Goal: Information Seeking & Learning: Check status

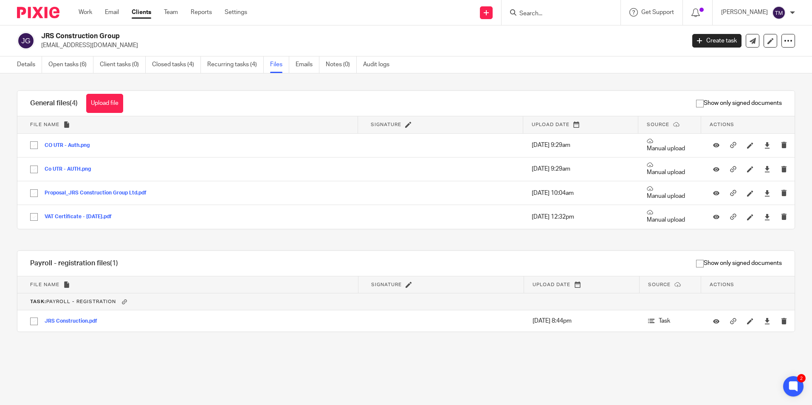
click at [558, 13] on input "Search" at bounding box center [556, 14] width 76 height 8
type input "mcd"
click at [594, 37] on link at bounding box center [600, 37] width 166 height 20
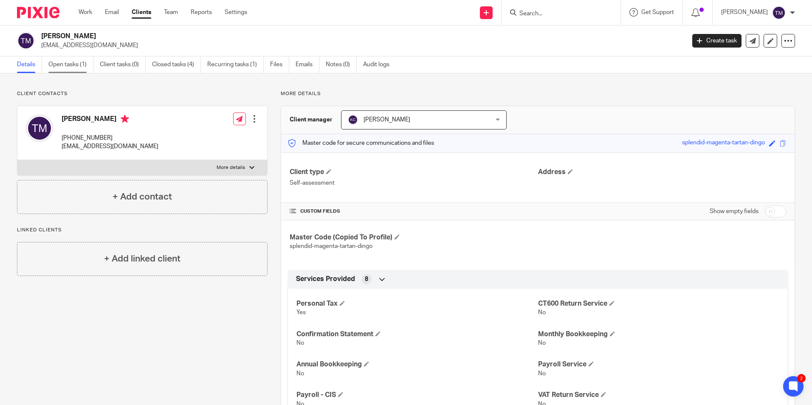
click at [82, 65] on link "Open tasks (1)" at bounding box center [70, 64] width 45 height 17
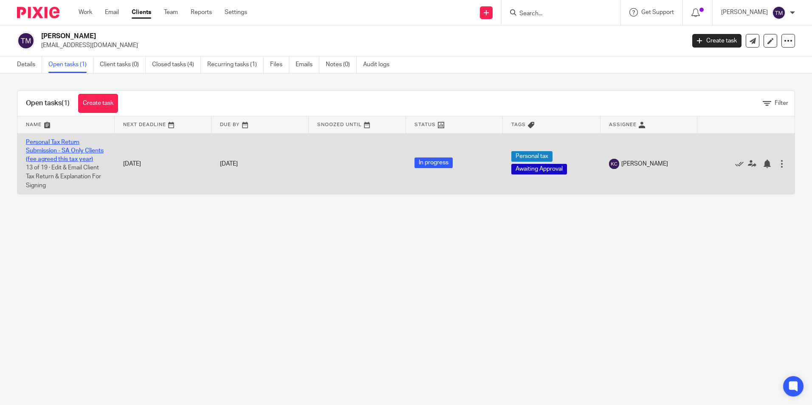
click at [57, 151] on link "Personal Tax Return Submission - SA Only Clients (fee agreed this tax year)" at bounding box center [65, 150] width 78 height 23
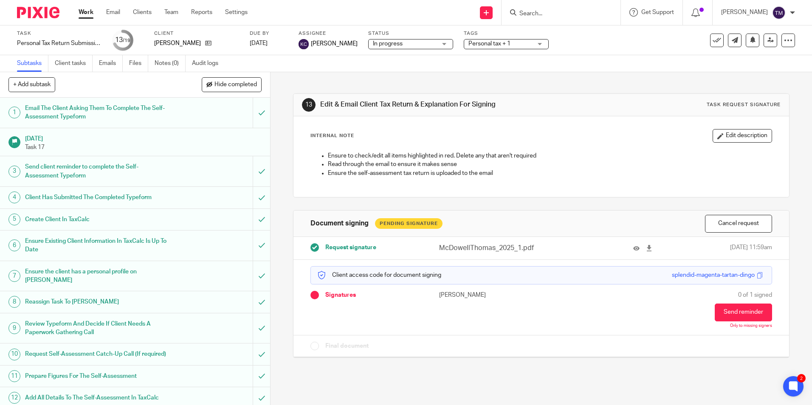
click at [180, 219] on div "Create Client In TaxCalc" at bounding box center [135, 219] width 220 height 13
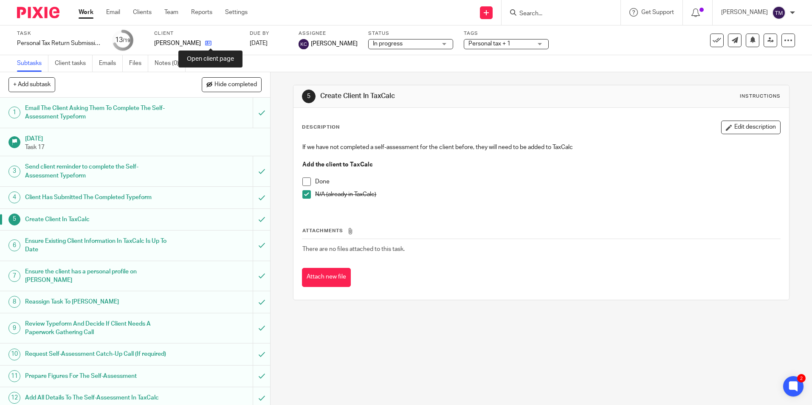
click at [211, 44] on icon at bounding box center [208, 43] width 6 height 6
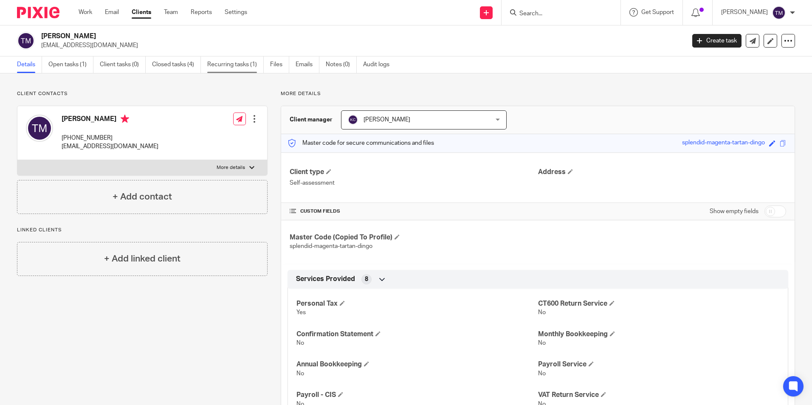
click at [231, 69] on link "Recurring tasks (1)" at bounding box center [235, 64] width 56 height 17
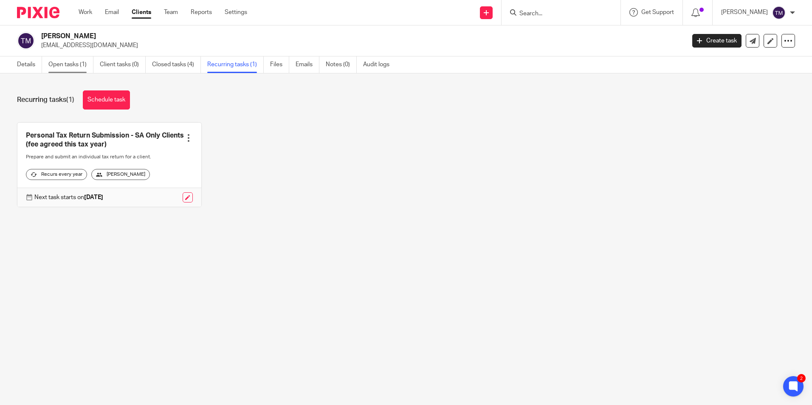
click at [84, 63] on link "Open tasks (1)" at bounding box center [70, 64] width 45 height 17
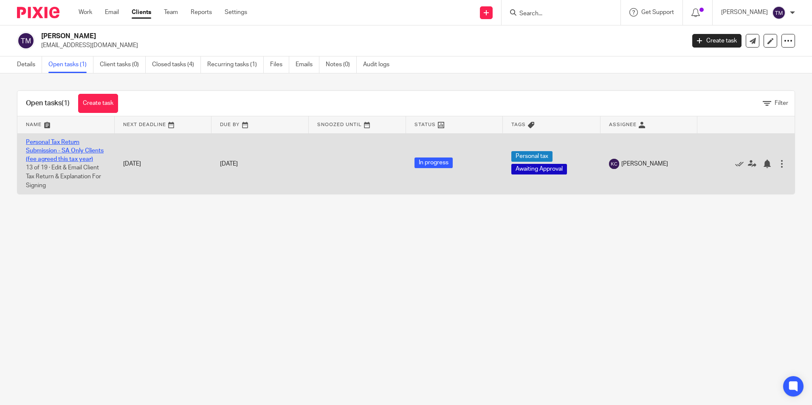
click at [74, 147] on link "Personal Tax Return Submission - SA Only Clients (fee agreed this tax year)" at bounding box center [65, 150] width 78 height 23
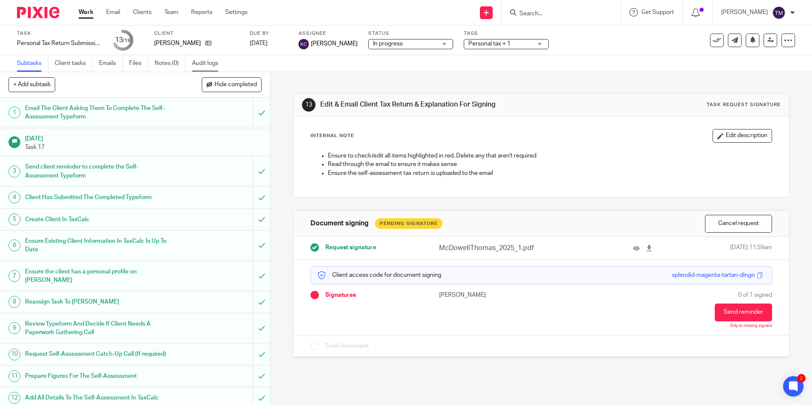
click at [207, 62] on link "Audit logs" at bounding box center [208, 63] width 33 height 17
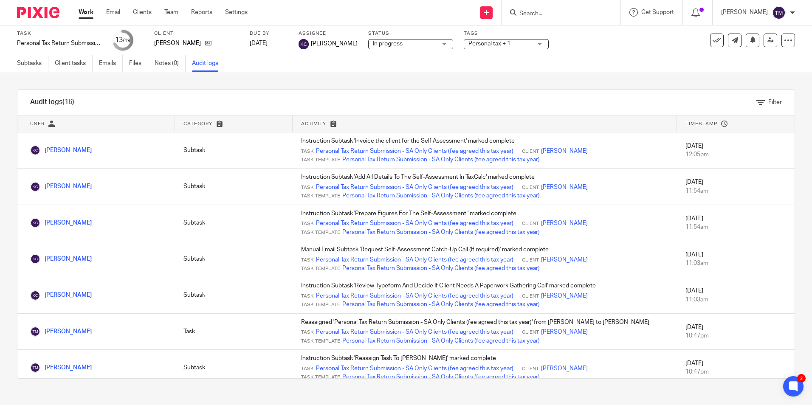
click at [546, 9] on form at bounding box center [563, 12] width 90 height 11
click at [545, 12] on input "Search" at bounding box center [556, 14] width 76 height 8
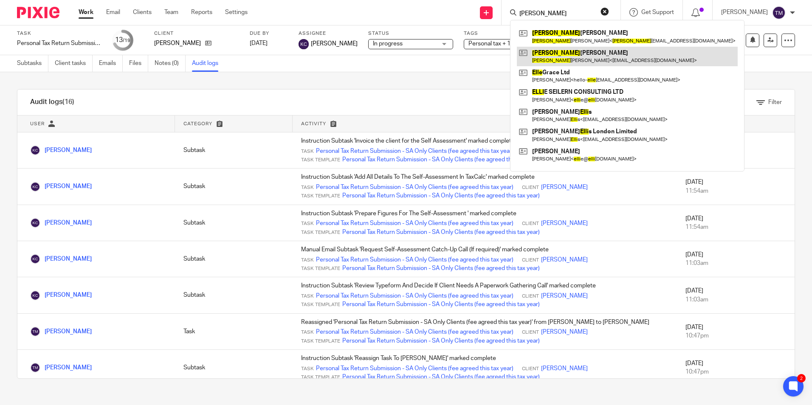
type input "ella"
click at [618, 51] on link at bounding box center [627, 57] width 221 height 20
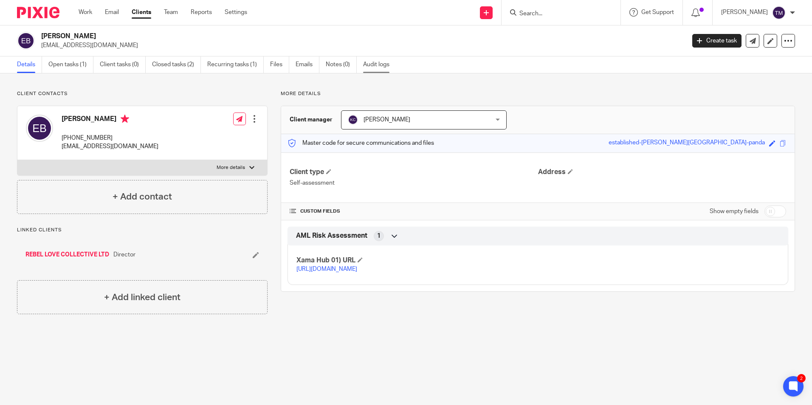
click at [380, 65] on link "Audit logs" at bounding box center [379, 64] width 33 height 17
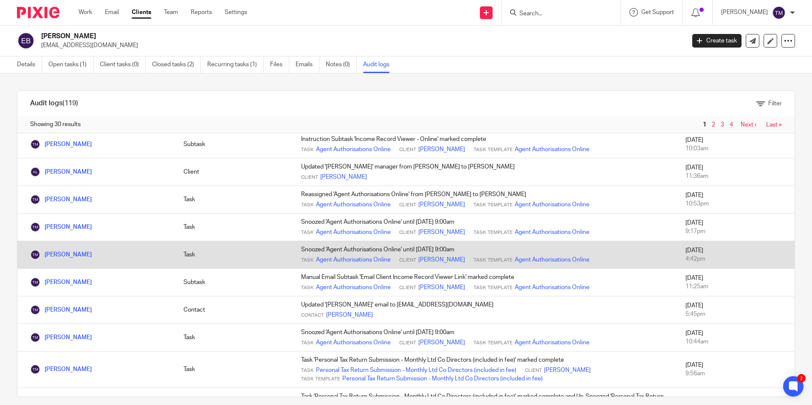
scroll to position [510, 0]
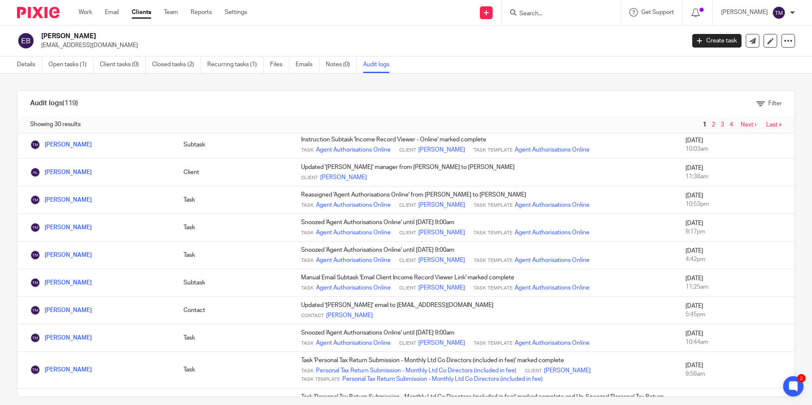
click at [558, 13] on input "Search" at bounding box center [556, 14] width 76 height 8
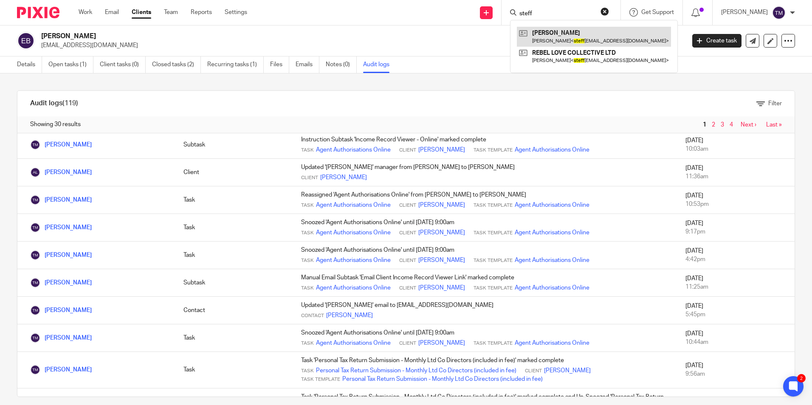
type input "steff"
click at [570, 30] on link at bounding box center [594, 37] width 154 height 20
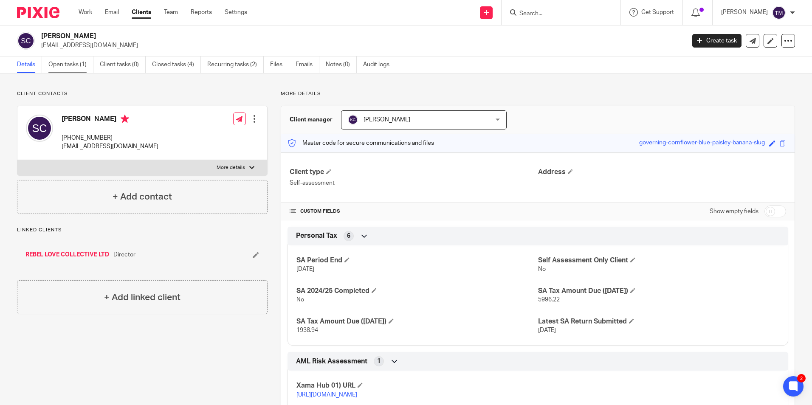
click at [83, 65] on link "Open tasks (1)" at bounding box center [70, 64] width 45 height 17
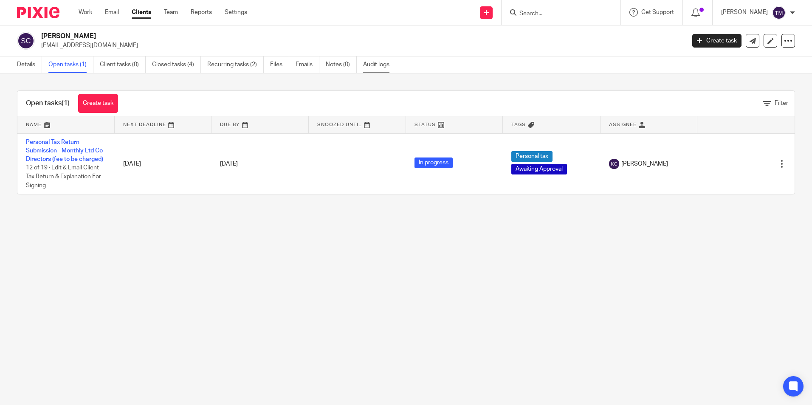
click at [381, 66] on link "Audit logs" at bounding box center [379, 64] width 33 height 17
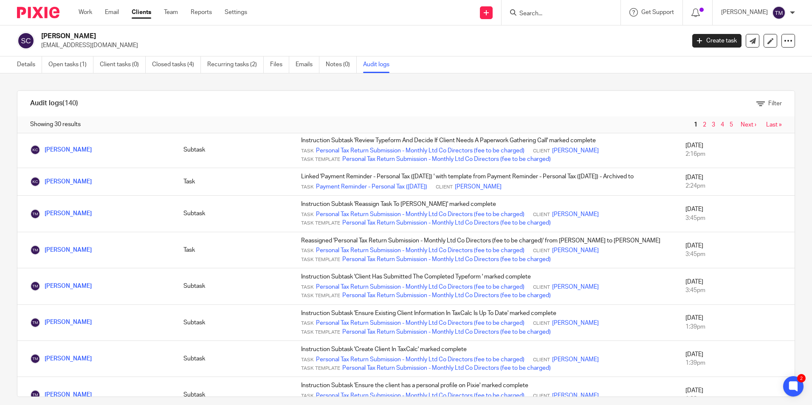
scroll to position [85, 0]
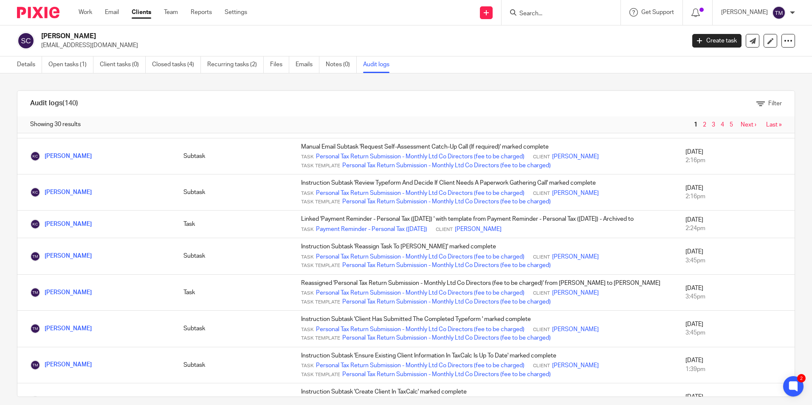
click at [546, 14] on input "Search" at bounding box center [556, 14] width 76 height 8
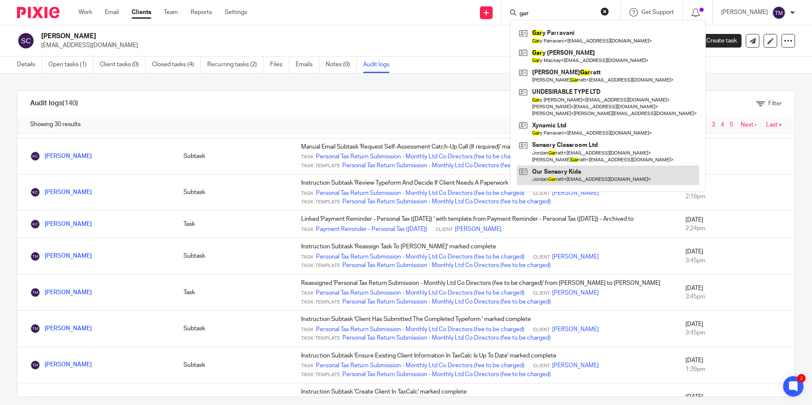
type input "gar"
click at [592, 172] on link at bounding box center [608, 176] width 182 height 20
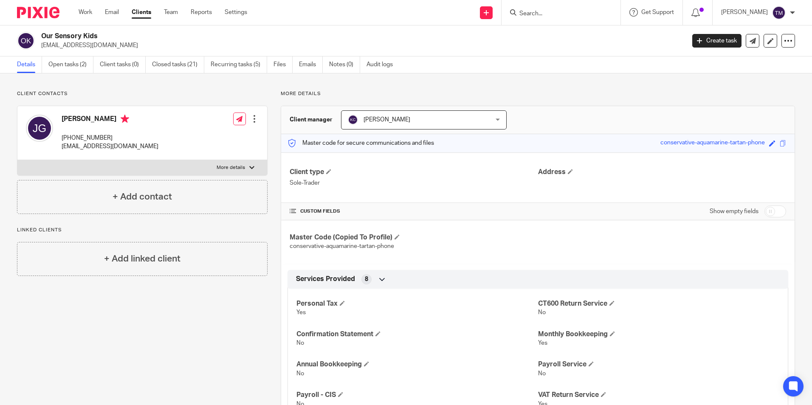
click at [167, 170] on label "More details" at bounding box center [142, 167] width 250 height 15
click at [17, 160] on input "More details" at bounding box center [17, 160] width 0 height 0
checkbox input "true"
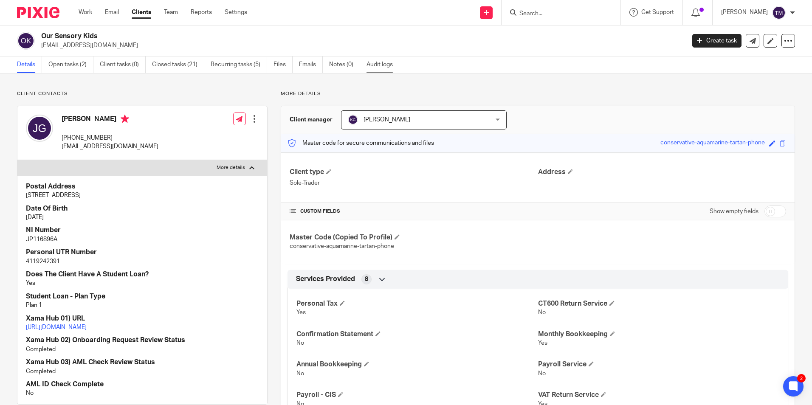
click at [381, 60] on link "Audit logs" at bounding box center [382, 64] width 33 height 17
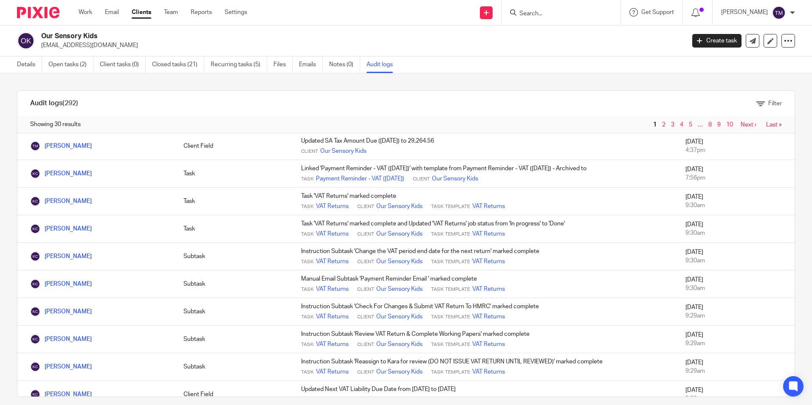
scroll to position [582, 0]
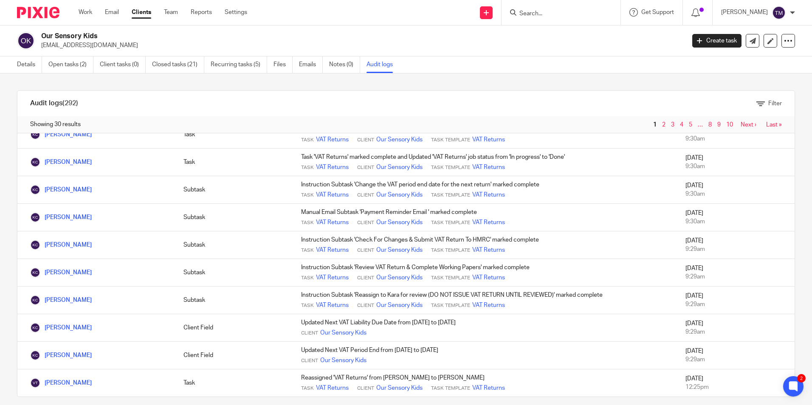
click at [680, 127] on link "4" at bounding box center [681, 125] width 3 height 6
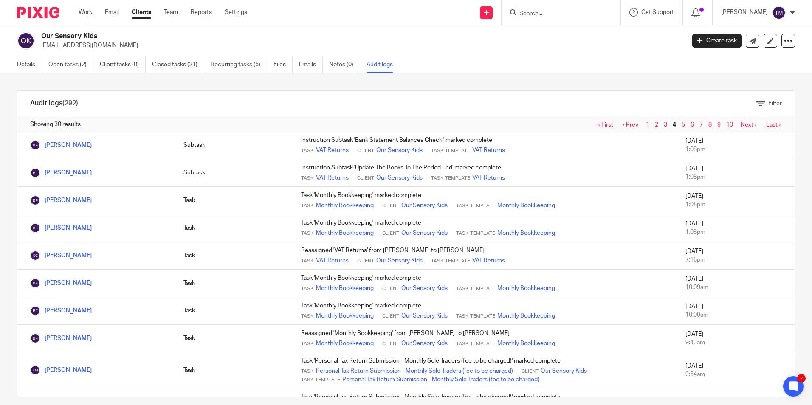
scroll to position [98, 0]
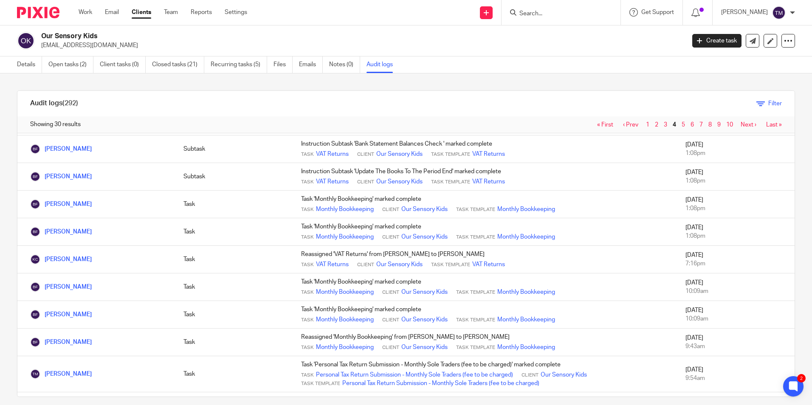
click at [756, 100] on icon at bounding box center [760, 103] width 8 height 8
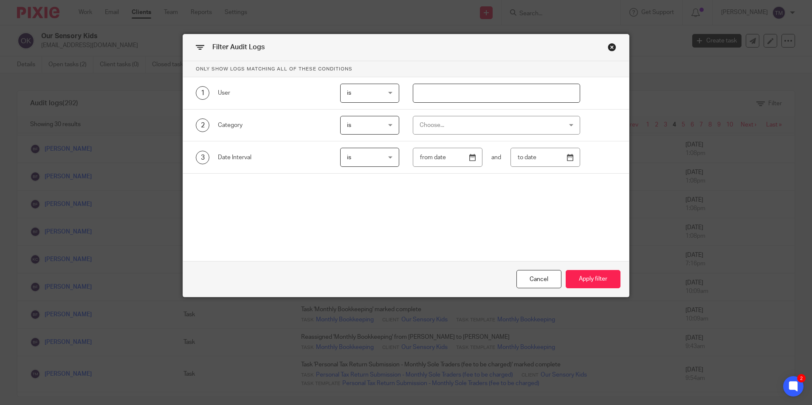
click at [433, 125] on div "Choose..." at bounding box center [484, 125] width 128 height 18
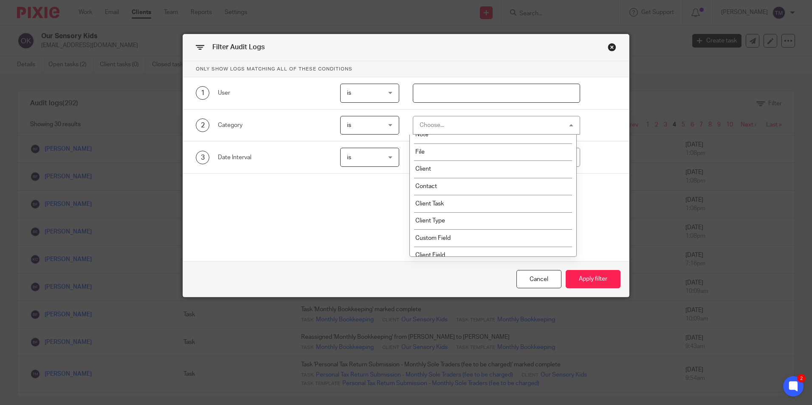
scroll to position [0, 0]
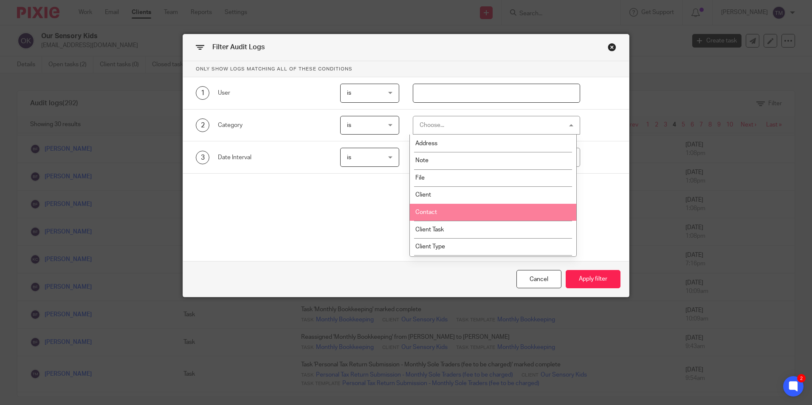
click at [456, 209] on li "Contact" at bounding box center [493, 212] width 166 height 17
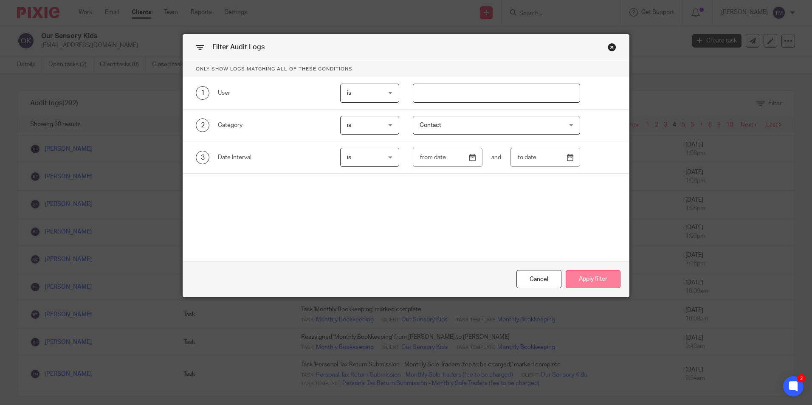
click at [572, 276] on button "Apply filter" at bounding box center [593, 279] width 55 height 18
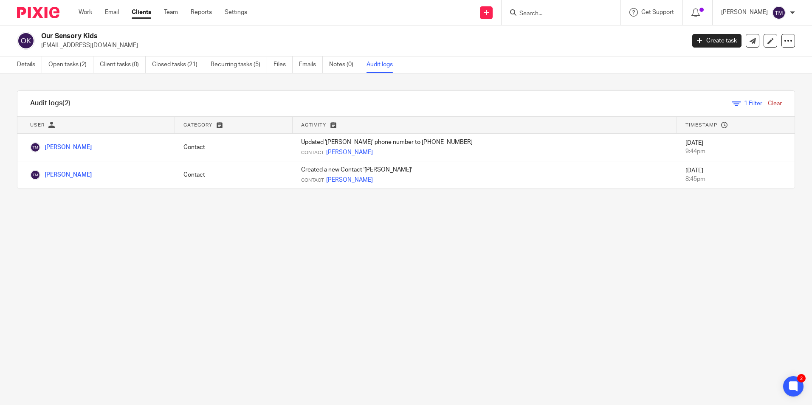
click at [744, 103] on span "1 Filter" at bounding box center [753, 104] width 18 height 6
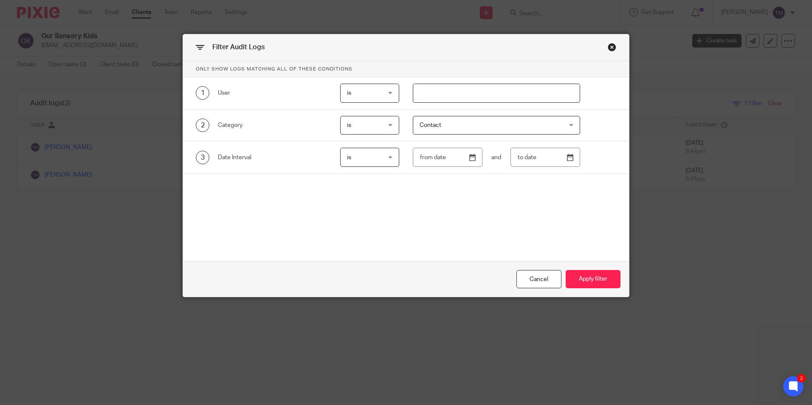
click at [482, 122] on span "Contact" at bounding box center [484, 125] width 128 height 18
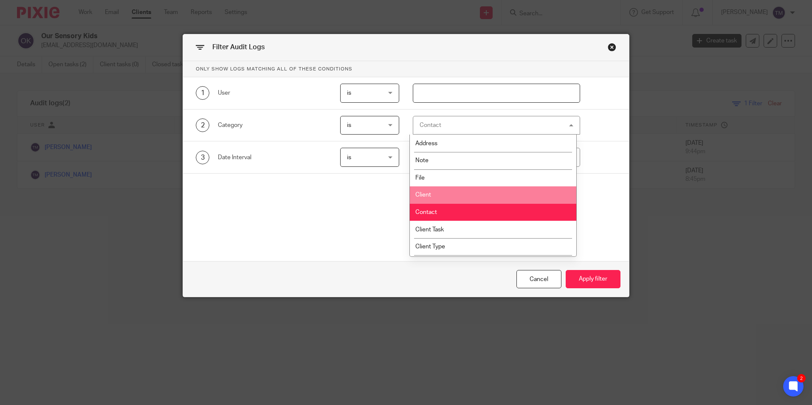
click at [472, 197] on li "Client" at bounding box center [493, 194] width 166 height 17
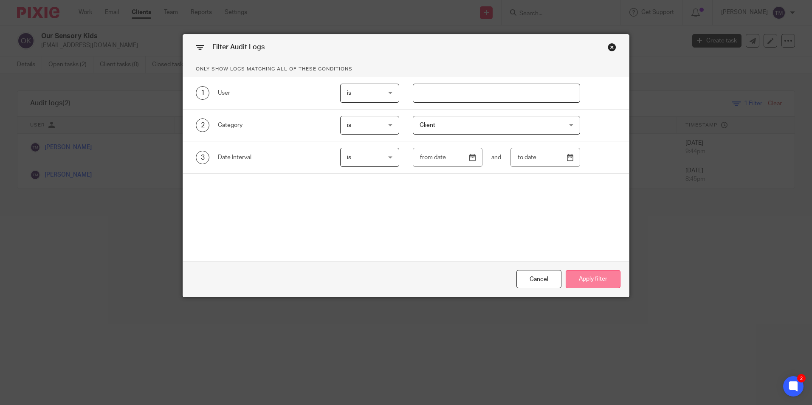
click at [572, 274] on button "Apply filter" at bounding box center [593, 279] width 55 height 18
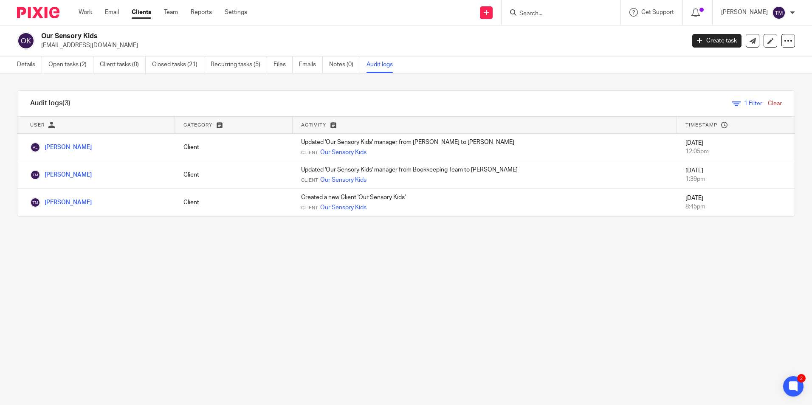
click at [744, 101] on span "1 Filter" at bounding box center [753, 104] width 18 height 6
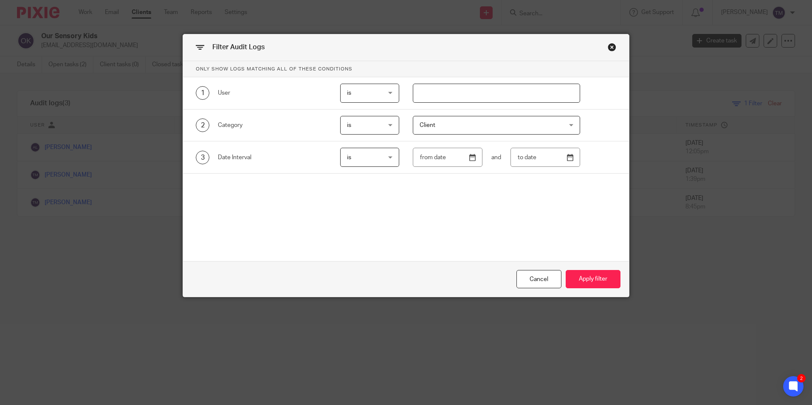
click at [472, 127] on span "Client" at bounding box center [484, 125] width 128 height 18
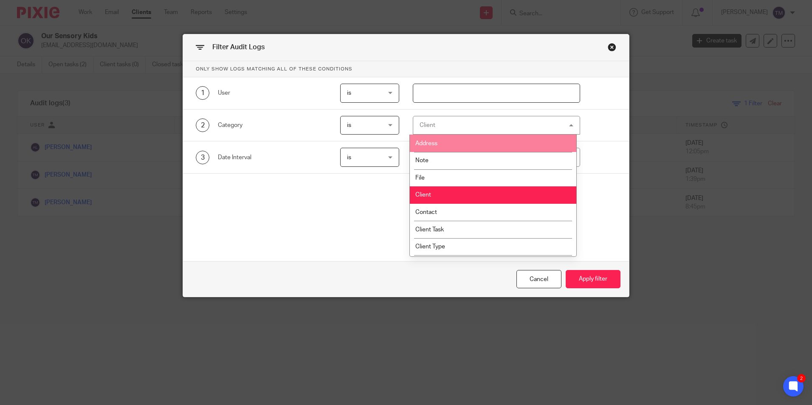
click at [479, 146] on li "Address" at bounding box center [493, 143] width 166 height 17
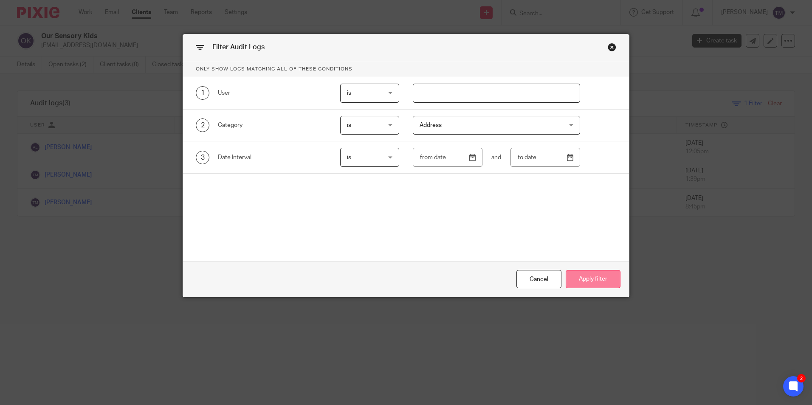
click at [593, 282] on button "Apply filter" at bounding box center [593, 279] width 55 height 18
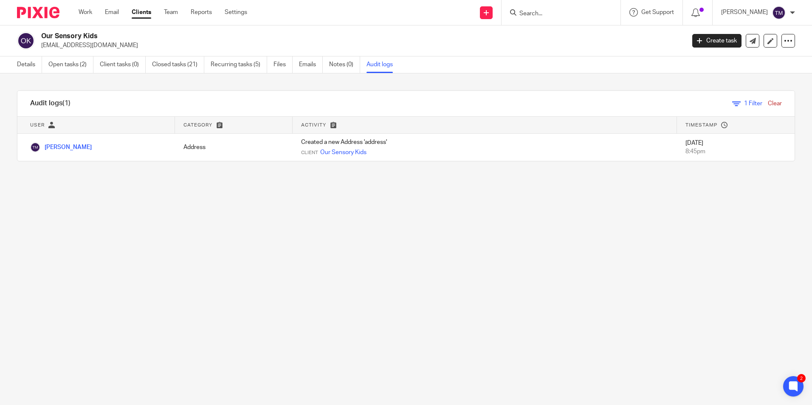
click at [726, 97] on div "1 Filter Clear" at bounding box center [438, 103] width 711 height 25
click at [732, 103] on icon at bounding box center [736, 103] width 8 height 8
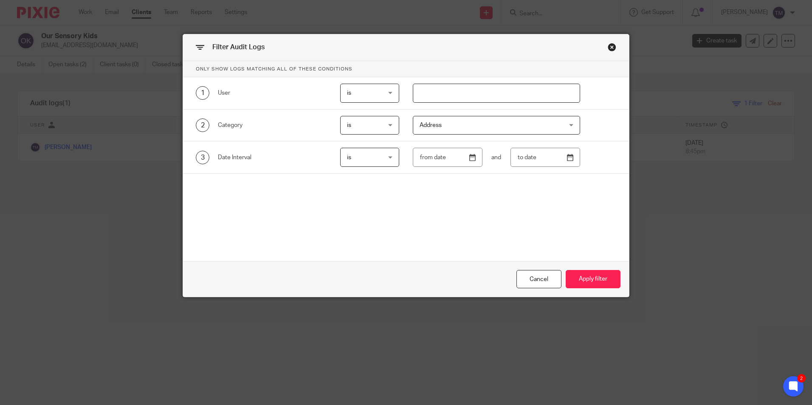
click at [474, 124] on span "Address" at bounding box center [484, 125] width 128 height 18
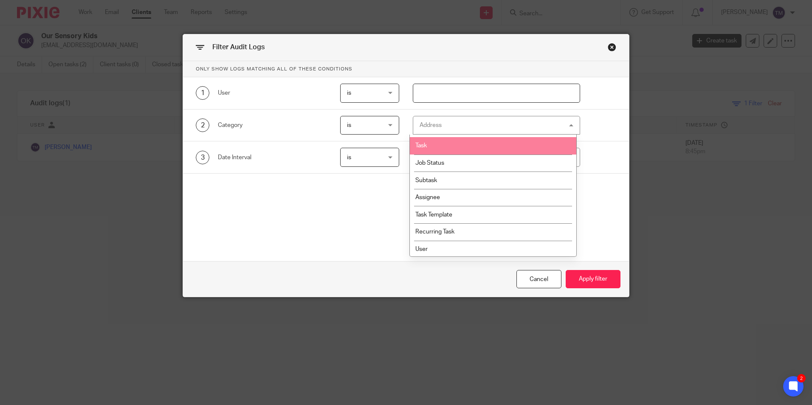
scroll to position [206, 0]
click at [610, 45] on div "Close this dialog window" at bounding box center [612, 47] width 8 height 8
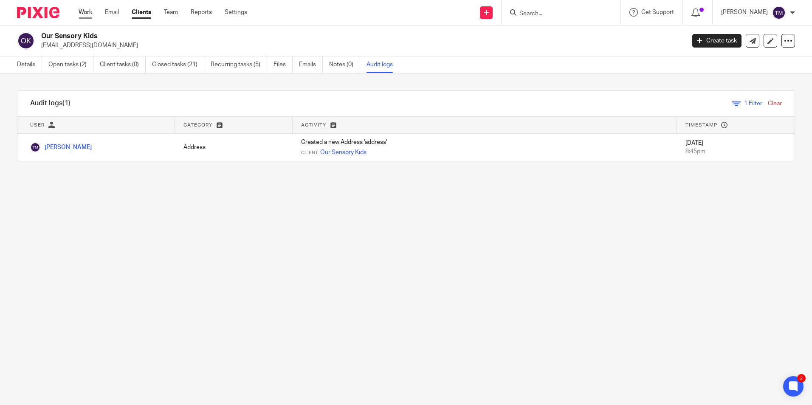
click at [82, 15] on link "Work" at bounding box center [86, 12] width 14 height 8
